Goal: Task Accomplishment & Management: Complete application form

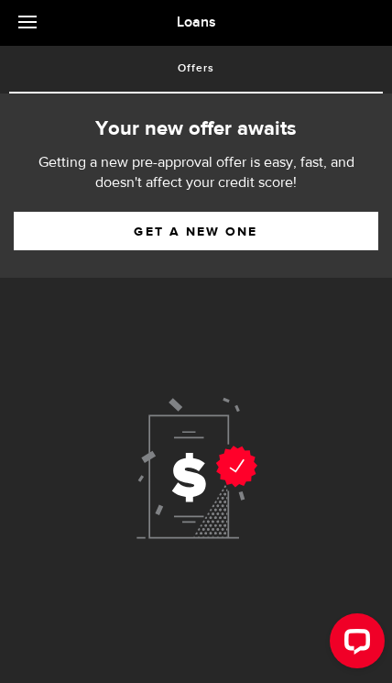
click at [325, 227] on link "Get a new one" at bounding box center [196, 231] width 365 height 39
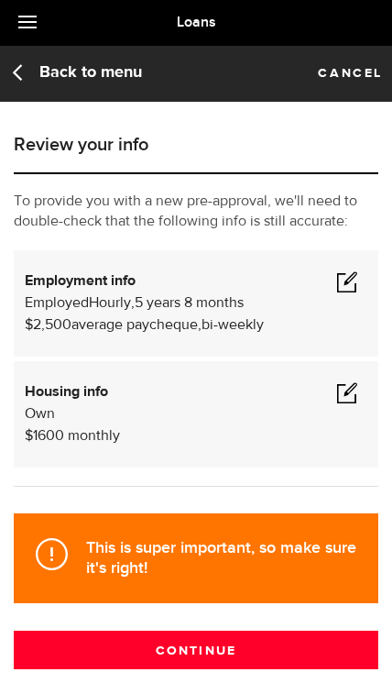
click at [73, 662] on button "Continue" at bounding box center [196, 650] width 365 height 39
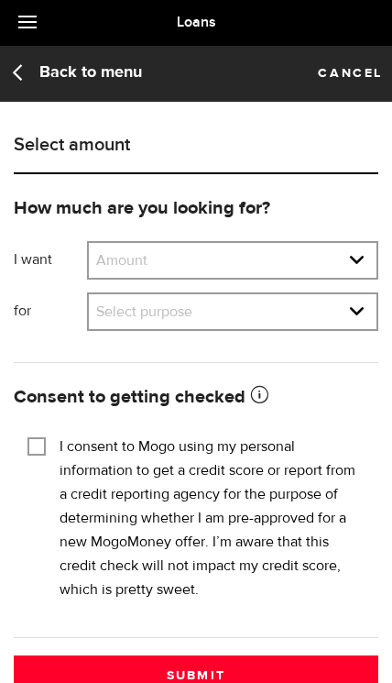
click at [348, 264] on select "Amount $500 $1000 $2000 $3000 $4000 $5000 $6000 $7000 $8000 $9000 $10000 $11000…" at bounding box center [233, 262] width 288 height 39
select select "500"
click at [335, 307] on select "Select purpose Credit Card Refinancing/Pay Off Credit Cards Debt Consolidation …" at bounding box center [233, 313] width 288 height 39
select select "Household Expenses"
click at [42, 441] on input "I consent to Mogo using my personal information to get a credit score or report…" at bounding box center [37, 445] width 18 height 18
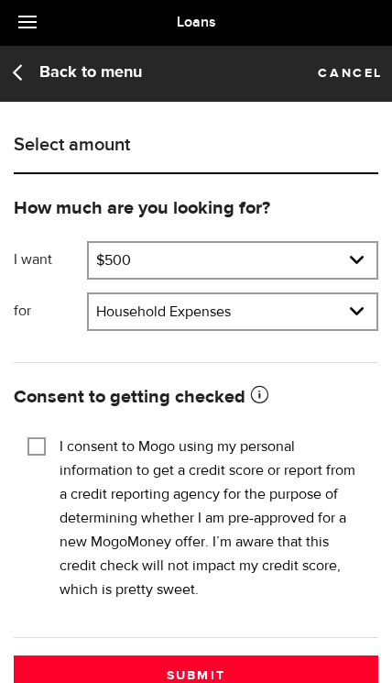
checkbox input "true"
click at [335, 672] on button "Submit" at bounding box center [196, 675] width 365 height 39
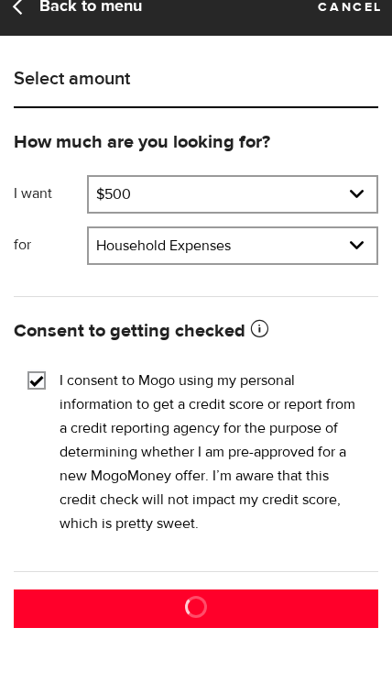
scroll to position [12, 0]
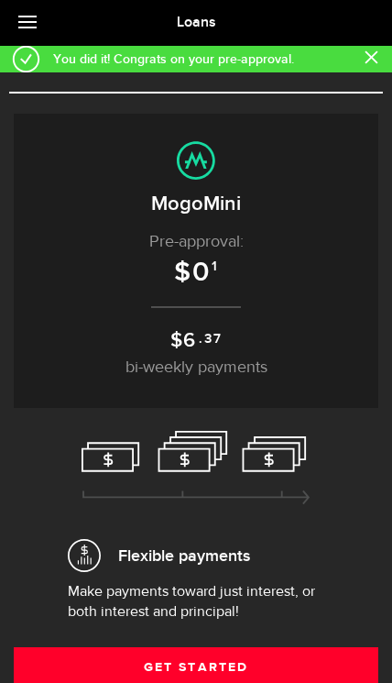
scroll to position [12, 0]
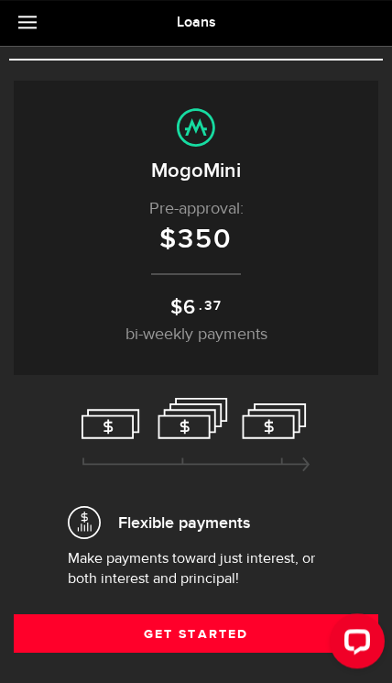
scroll to position [30, 0]
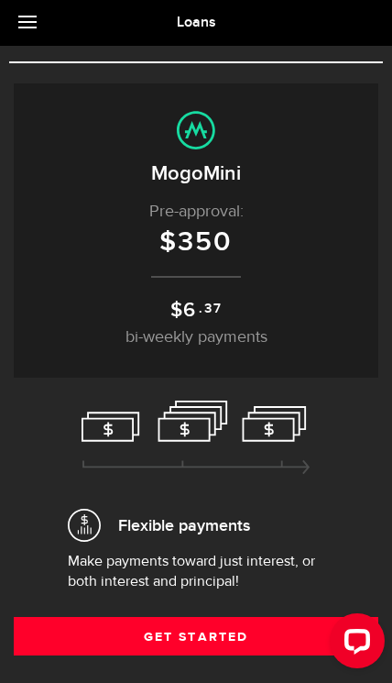
click at [72, 646] on link "Get Started" at bounding box center [196, 636] width 365 height 39
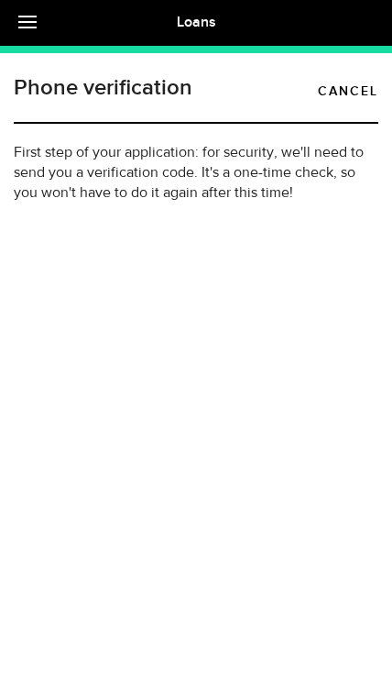
type input "(780) 446-1423"
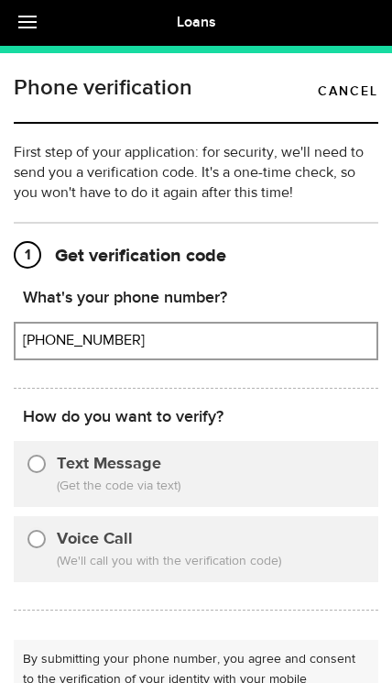
click at [60, 469] on label "Text Message" at bounding box center [109, 464] width 105 height 25
click at [46, 469] on input "Text Message" at bounding box center [37, 461] width 18 height 18
radio input "true"
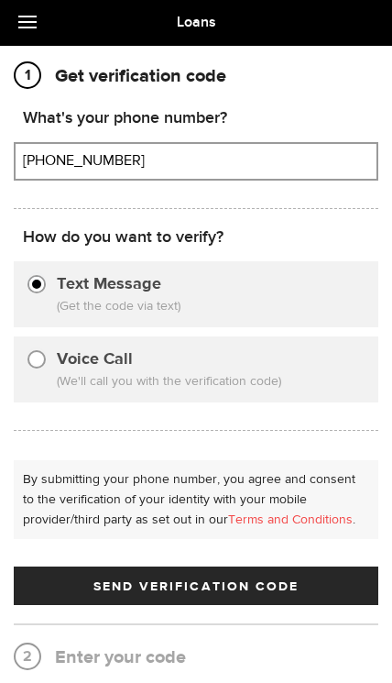
scroll to position [178, 0]
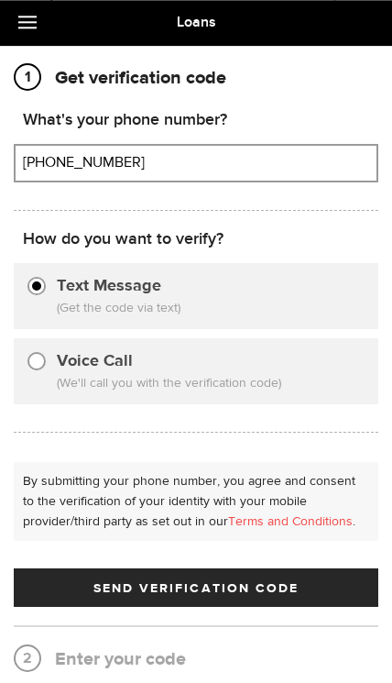
click at [321, 595] on button "Send Verification Code" at bounding box center [196, 587] width 365 height 39
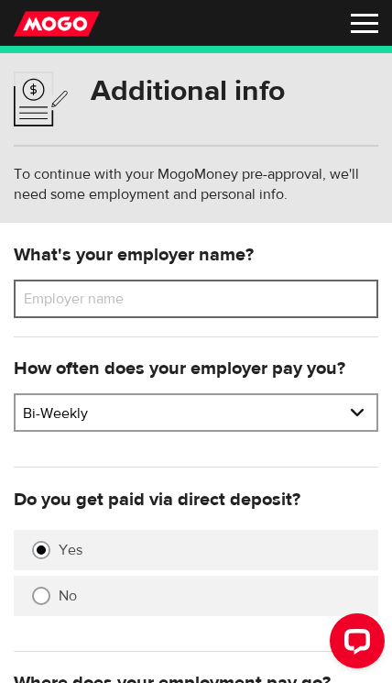
click at [327, 299] on input "Employer name" at bounding box center [196, 299] width 365 height 39
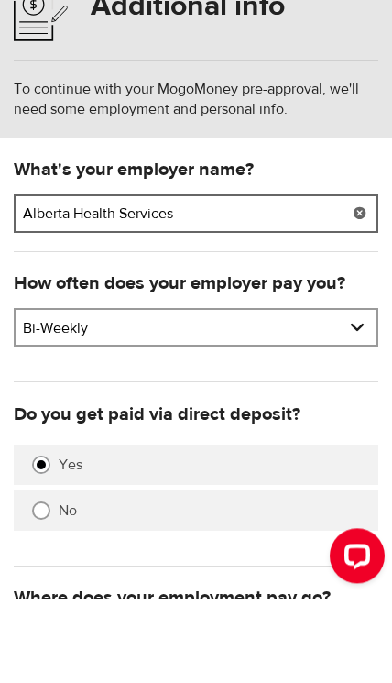
type input "Alberta Health Services"
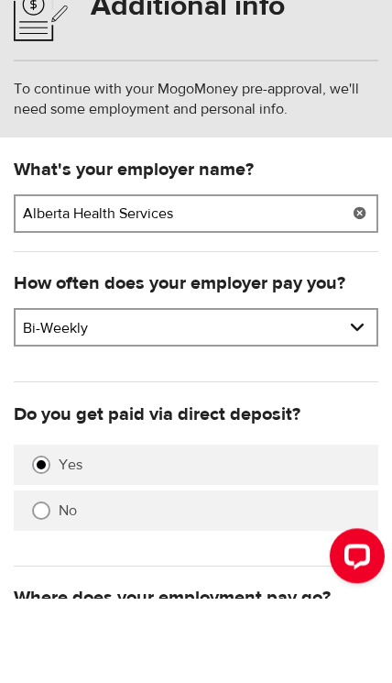
click at [305, 395] on select "Pay frequency Weekly Bi-Weekly Semi-Monthly Monthly" at bounding box center [196, 414] width 361 height 39
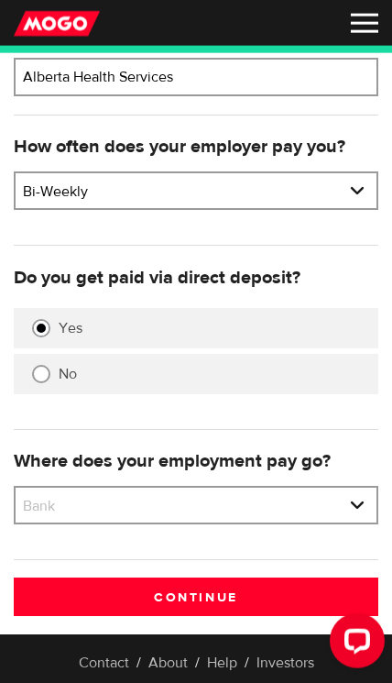
scroll to position [223, 0]
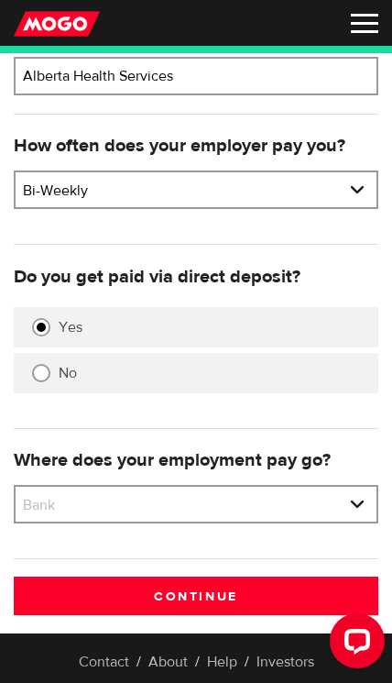
click at [300, 509] on select "Bank BMO / Bank of Montreal CIBC / Canadian Imperial Bank of Commerce CWB / Can…" at bounding box center [196, 506] width 361 height 39
select select "9"
click at [284, 596] on input "Continue" at bounding box center [196, 596] width 365 height 39
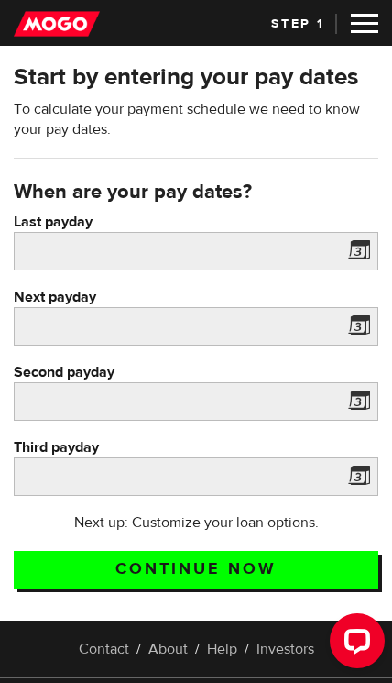
click at [358, 249] on span at bounding box center [356, 253] width 28 height 29
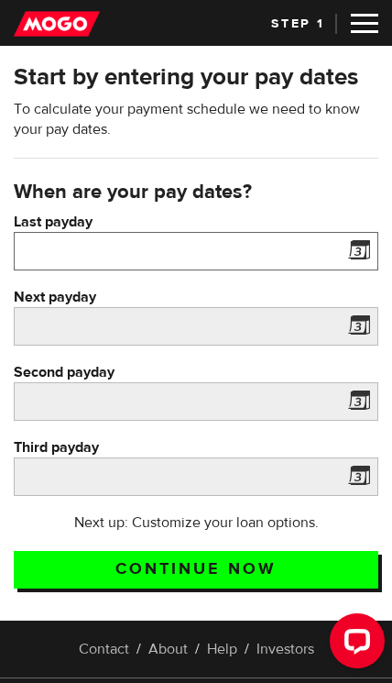
click at [340, 237] on input "Last payday" at bounding box center [196, 251] width 365 height 39
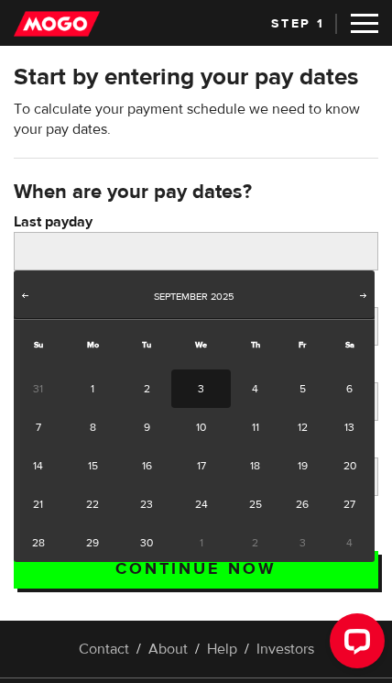
click at [205, 389] on link "3" at bounding box center [200, 389] width 59 height 39
type input "2025/09/03"
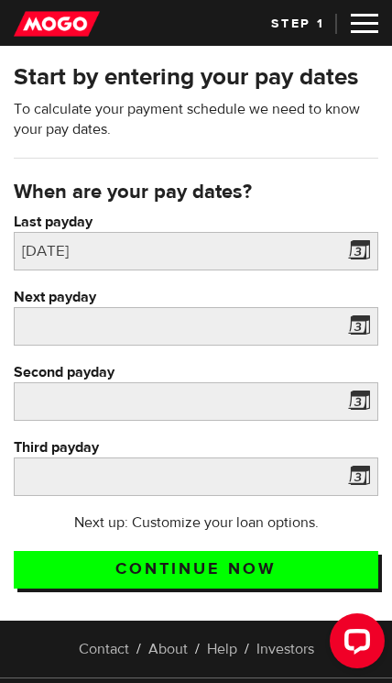
click at [355, 327] on span at bounding box center [356, 329] width 28 height 29
click at [358, 329] on span at bounding box center [356, 329] width 28 height 29
click at [357, 335] on span at bounding box center [356, 329] width 28 height 29
click at [365, 320] on span at bounding box center [356, 329] width 28 height 29
click at [365, 323] on span at bounding box center [356, 329] width 28 height 29
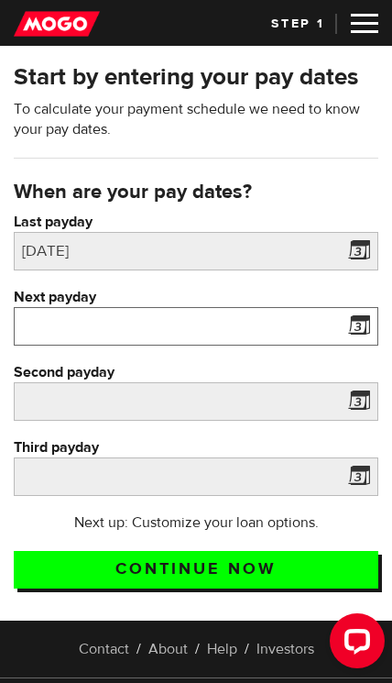
click at [186, 319] on input "Next payday" at bounding box center [196, 326] width 365 height 39
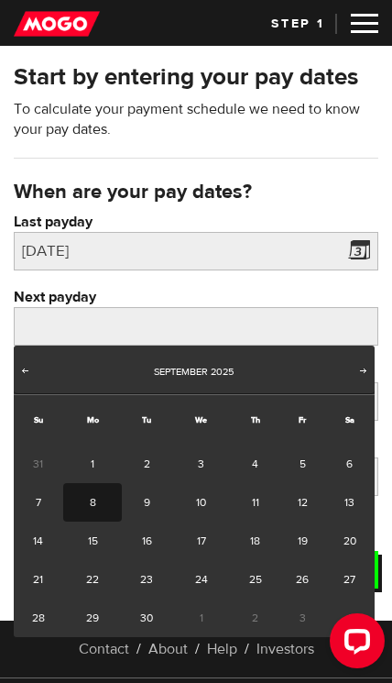
click at [205, 541] on link "17" at bounding box center [200, 541] width 59 height 39
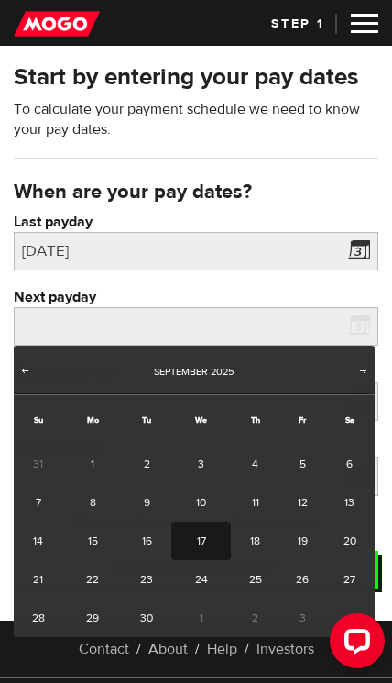
type input "2025/09/17"
type input "2025/10/1"
type input "2025/10/15"
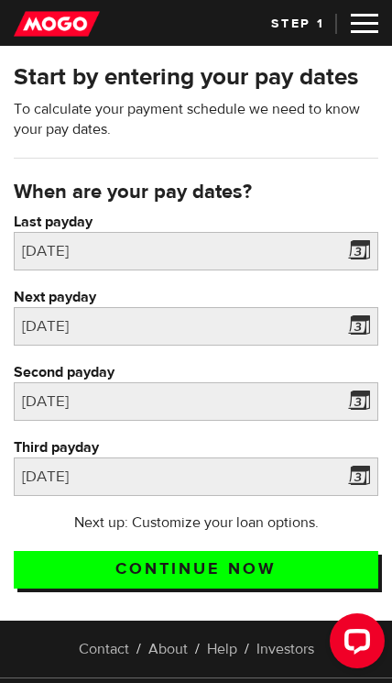
click at [274, 568] on input "Continue now" at bounding box center [196, 570] width 365 height 38
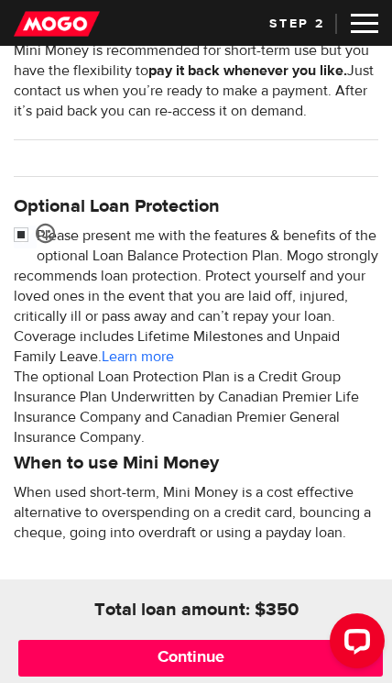
scroll to position [586, 0]
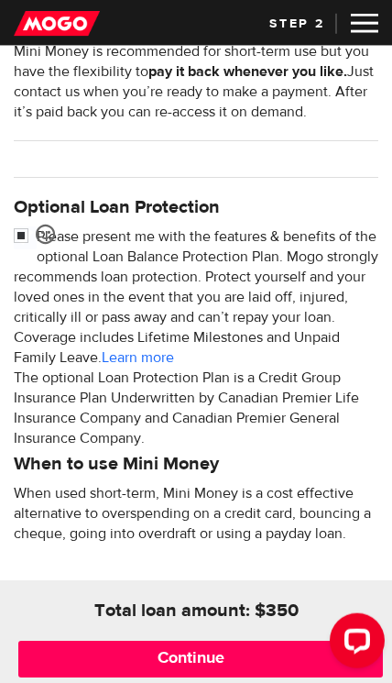
click at [68, 668] on input "Continue" at bounding box center [200, 659] width 365 height 37
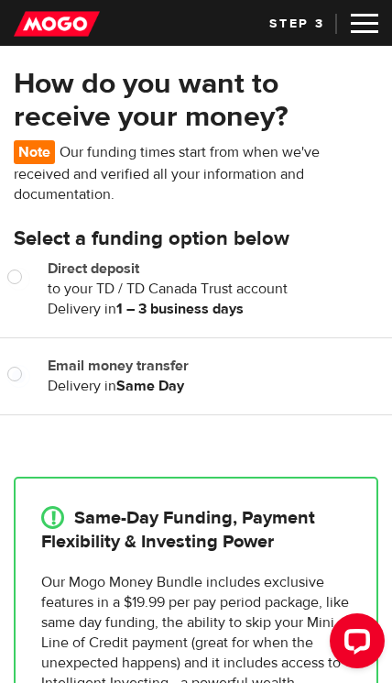
click at [17, 381] on input "Email money transfer" at bounding box center [18, 376] width 23 height 23
radio input "true"
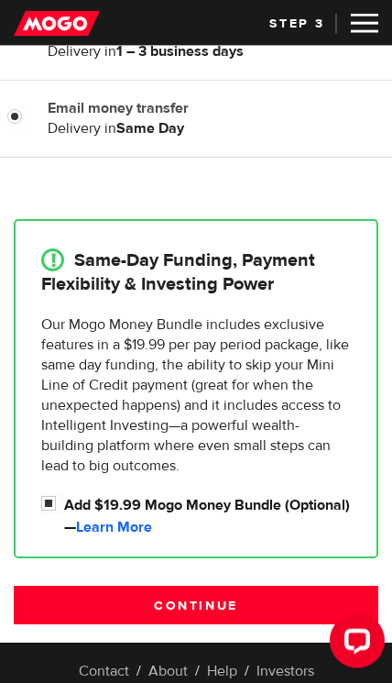
scroll to position [259, 0]
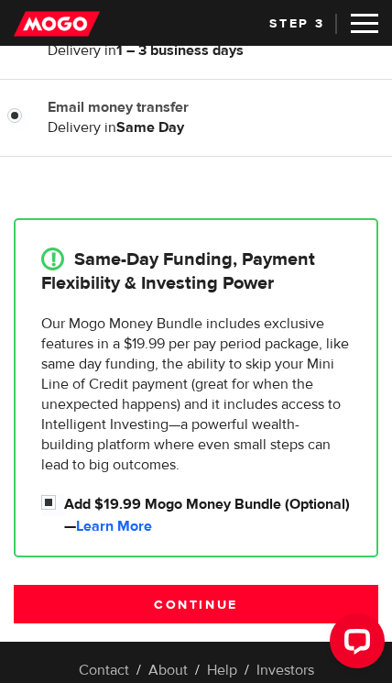
click at [314, 606] on input "Continue" at bounding box center [196, 604] width 365 height 39
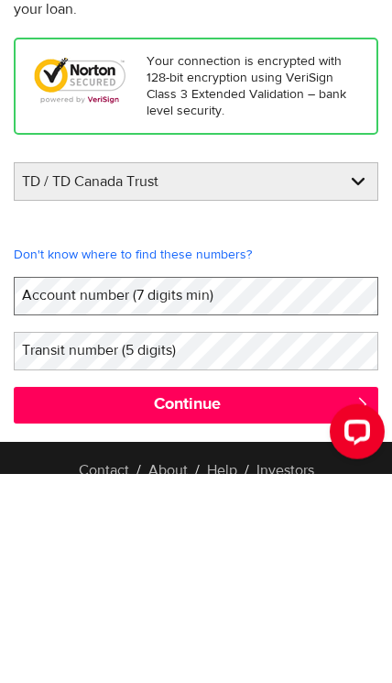
scroll to position [209, 0]
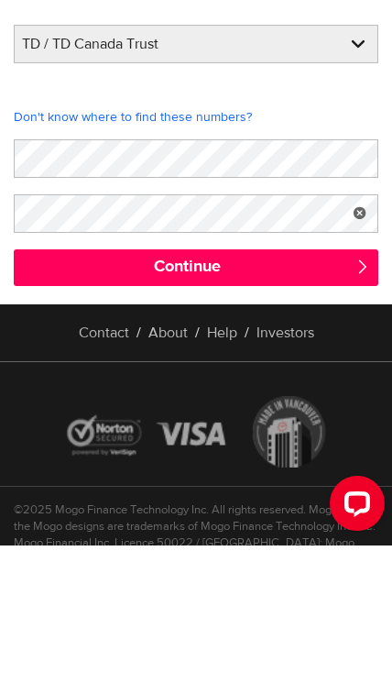
click at [342, 387] on input "Continue" at bounding box center [196, 405] width 365 height 37
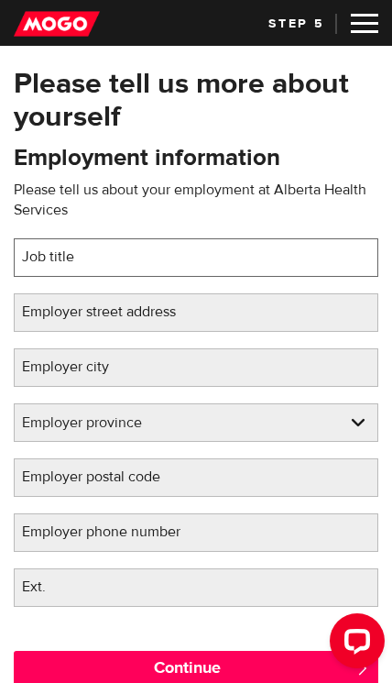
click at [284, 250] on input "Job title" at bounding box center [196, 257] width 365 height 39
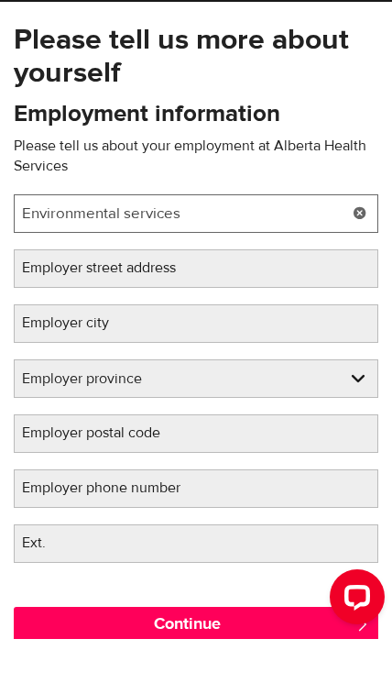
type input "Environmental services"
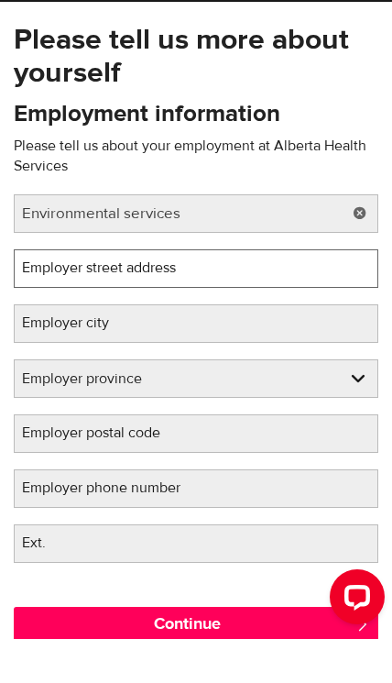
click at [270, 293] on input "Employer street address" at bounding box center [196, 312] width 365 height 39
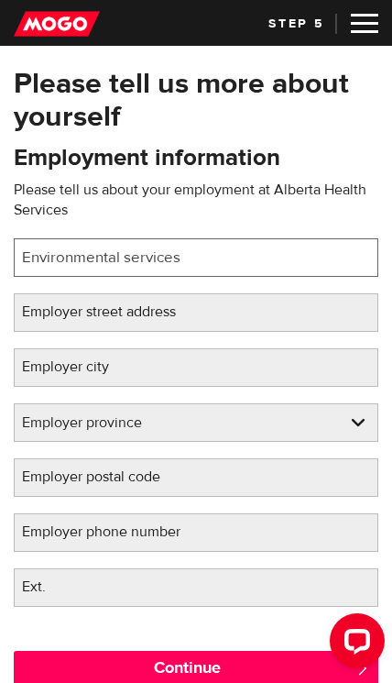
click at [266, 258] on input "Environmental services" at bounding box center [196, 257] width 365 height 39
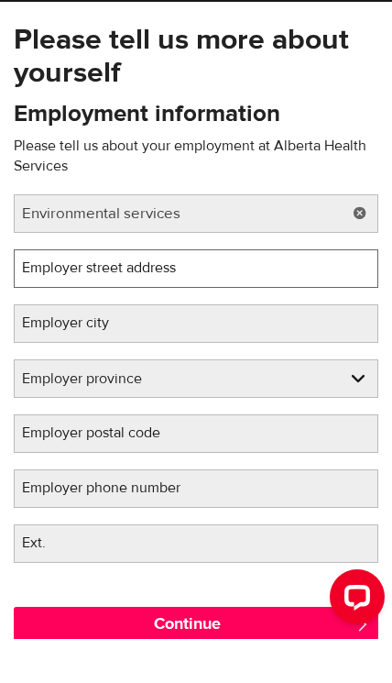
click at [261, 293] on input "Employer street address" at bounding box center [196, 312] width 365 height 39
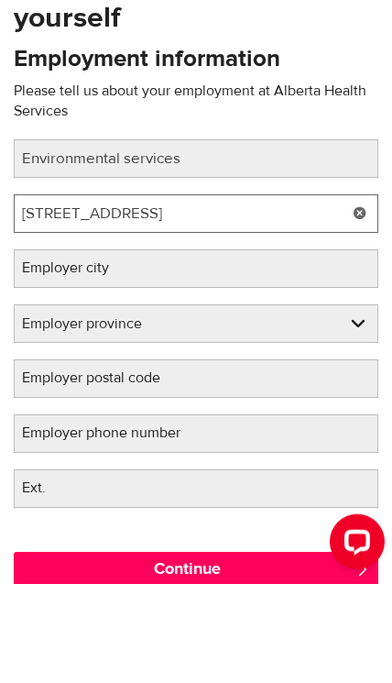
type input "[STREET_ADDRESS]"
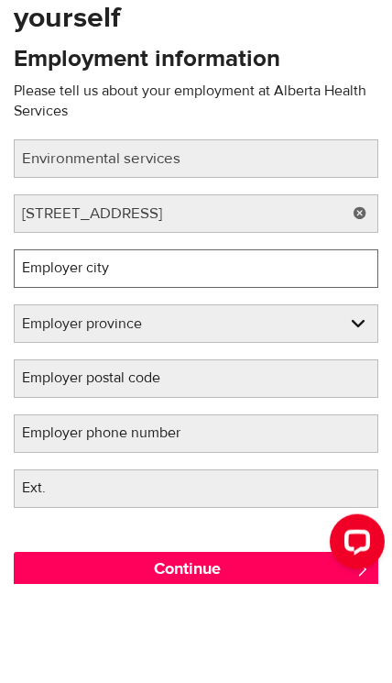
click at [203, 348] on input "Employer city" at bounding box center [196, 367] width 365 height 39
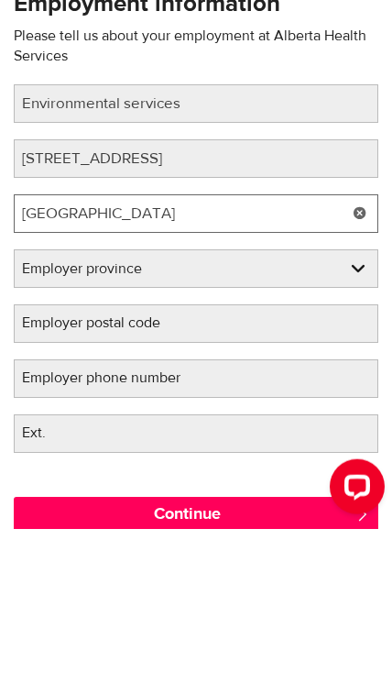
type input "Edmonton"
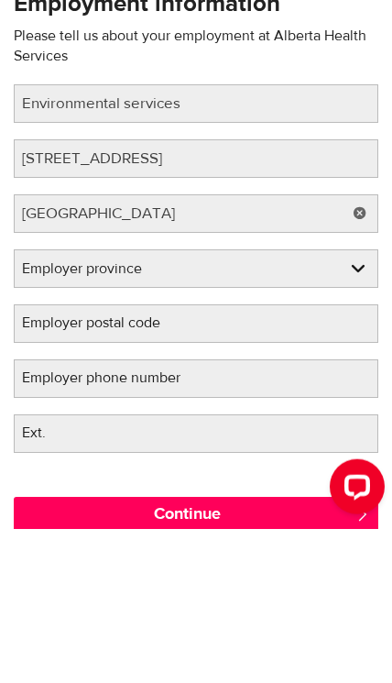
click at [262, 404] on select "Employer province Alberta British Columbia Ontario Manitoba New Brunswick Newfo…" at bounding box center [196, 423] width 363 height 39
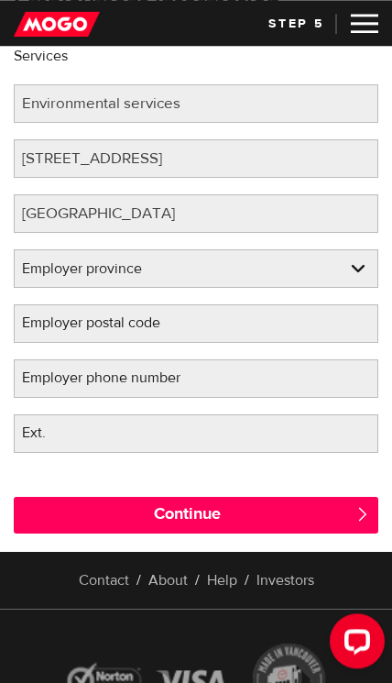
select select "AB"
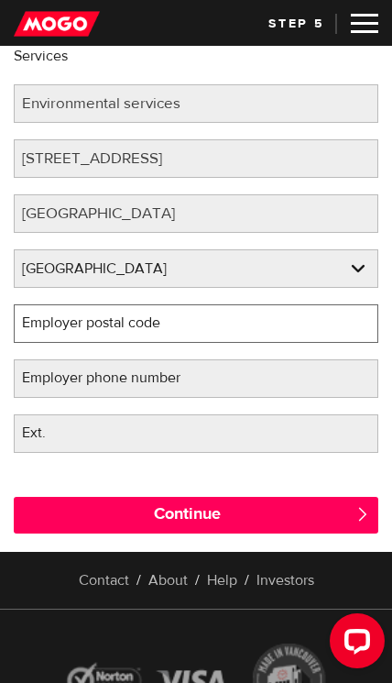
click at [237, 322] on input "Employer postal code" at bounding box center [196, 323] width 365 height 39
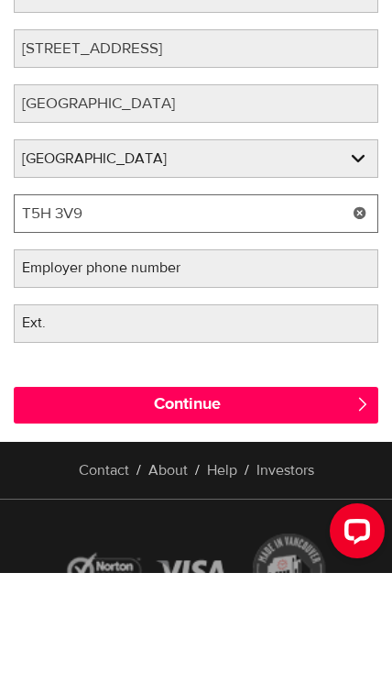
type input "T5H 3V9"
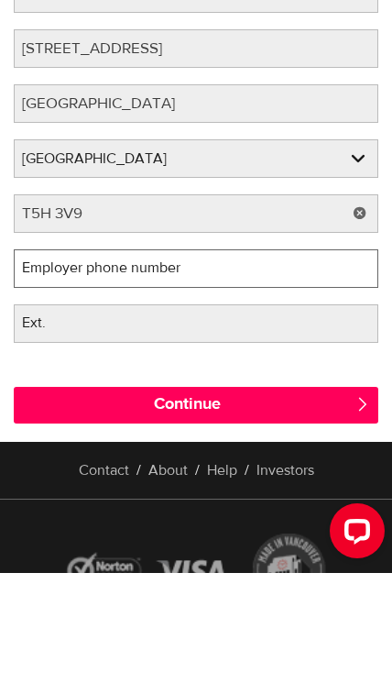
click at [237, 359] on input "Employer phone number" at bounding box center [196, 378] width 365 height 39
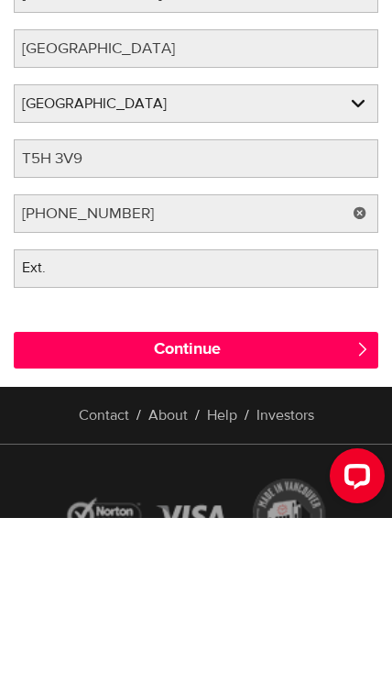
click at [316, 497] on input "Continue" at bounding box center [196, 515] width 365 height 37
type input "(780) 735-4111"
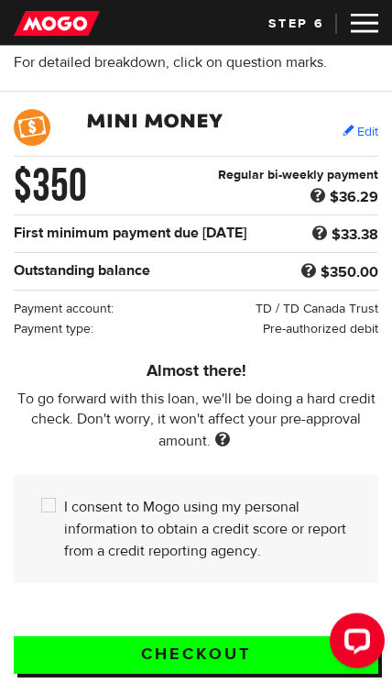
scroll to position [116, 0]
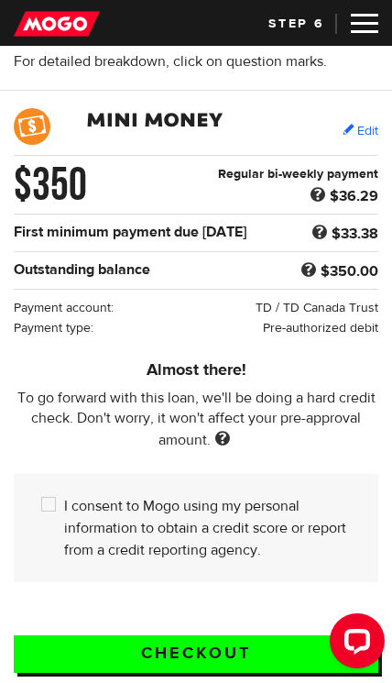
click at [51, 514] on input "I consent to Mogo using my personal information to obtain a credit score or rep…" at bounding box center [52, 506] width 23 height 23
checkbox input "true"
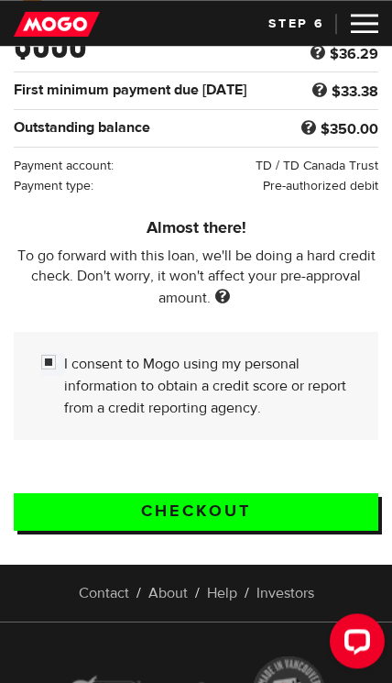
scroll to position [259, 0]
click at [67, 512] on input "Checkout" at bounding box center [196, 512] width 365 height 38
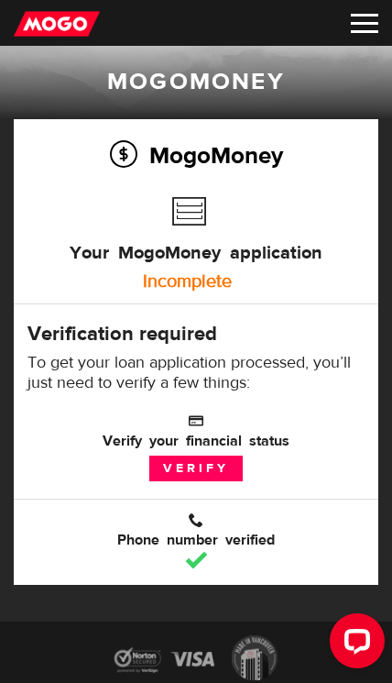
click at [189, 467] on link "Verify" at bounding box center [196, 469] width 94 height 26
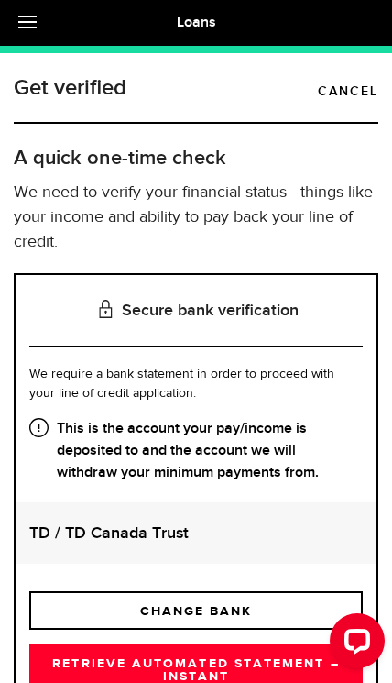
click at [359, 83] on link "Cancel" at bounding box center [348, 92] width 61 height 22
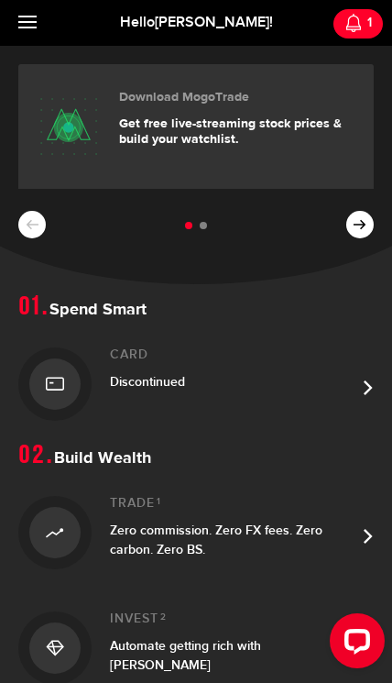
click at [366, 16] on div "1" at bounding box center [367, 23] width 9 height 20
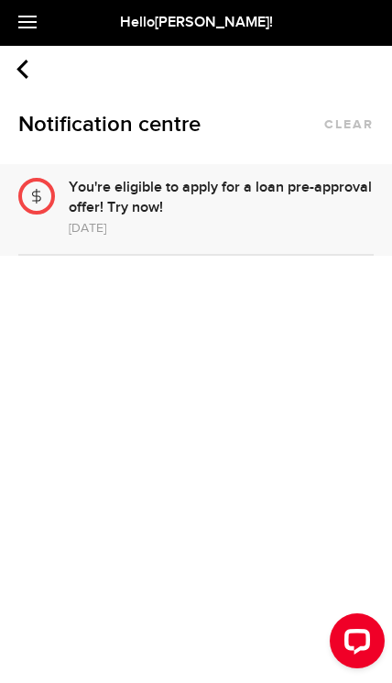
click at [26, 61] on use at bounding box center [23, 69] width 12 height 19
